Goal: Task Accomplishment & Management: Manage account settings

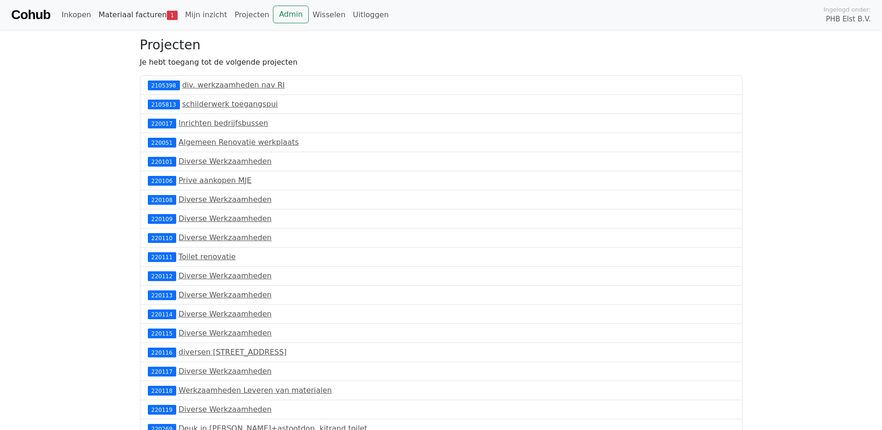
click at [152, 14] on link "Materiaal facturen 1" at bounding box center [138, 15] width 87 height 19
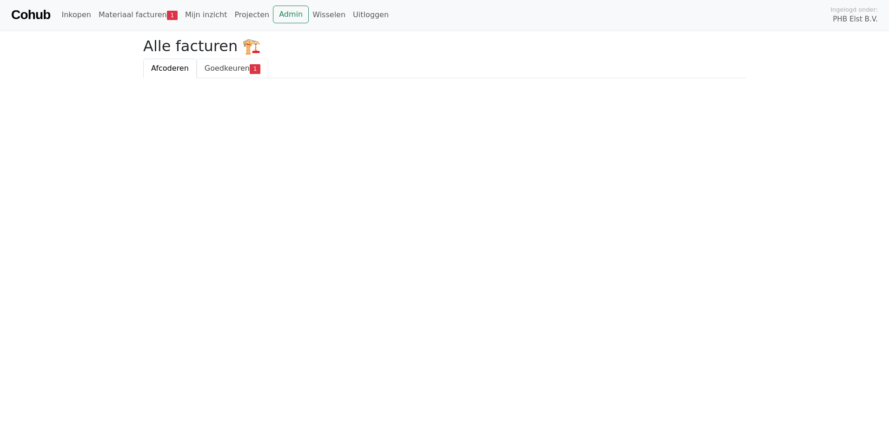
click at [221, 72] on span "Goedkeuren" at bounding box center [227, 68] width 45 height 9
